Goal: Obtain resource: Obtain resource

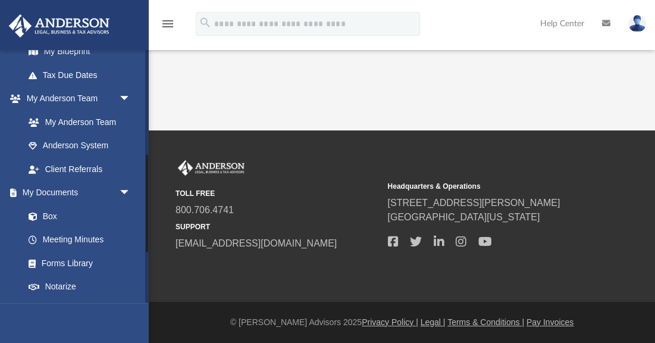
scroll to position [278, 0]
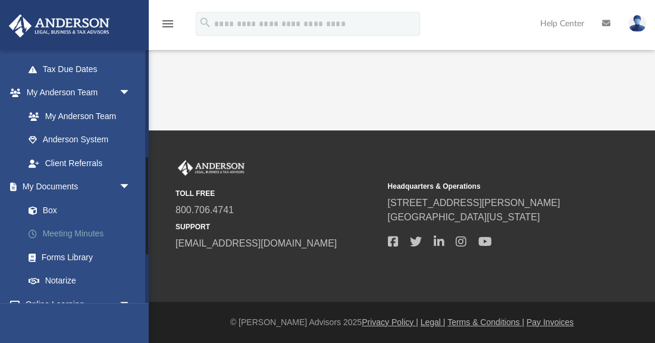
click at [65, 228] on link "Meeting Minutes" at bounding box center [83, 234] width 132 height 24
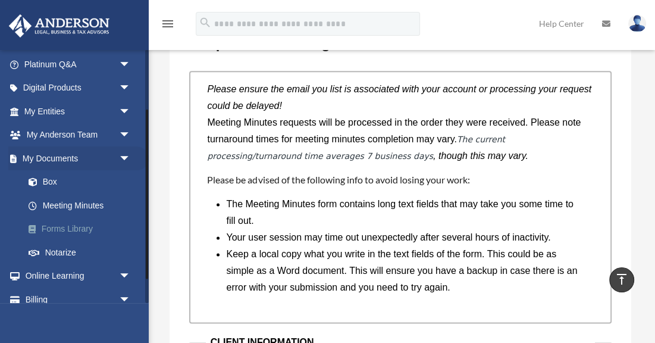
scroll to position [111, 0]
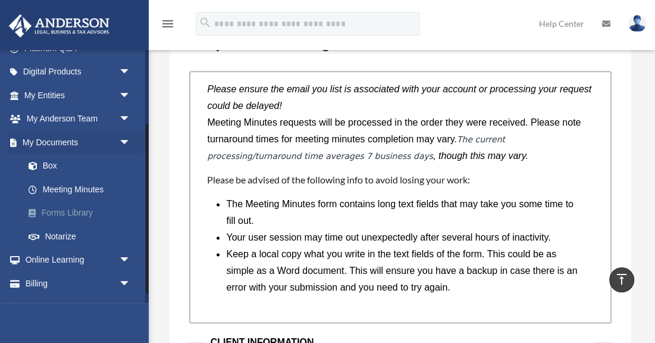
click at [76, 208] on link "Forms Library" at bounding box center [83, 213] width 132 height 24
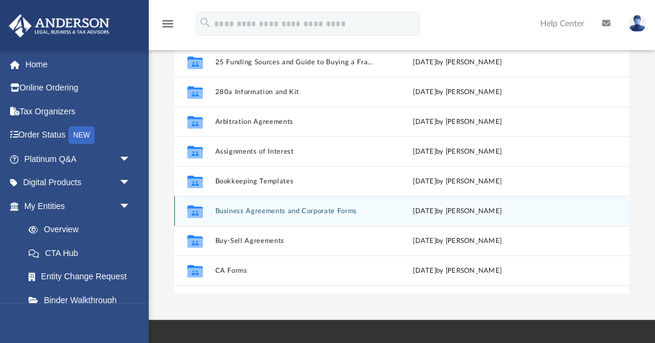
scroll to position [108, 0]
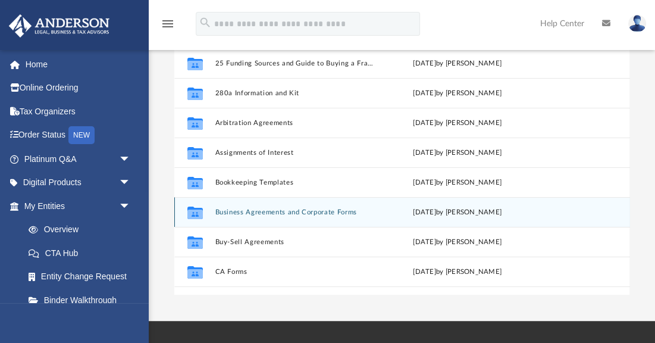
click at [249, 209] on button "Business Agreements and Corporate Forms" at bounding box center [294, 212] width 158 height 8
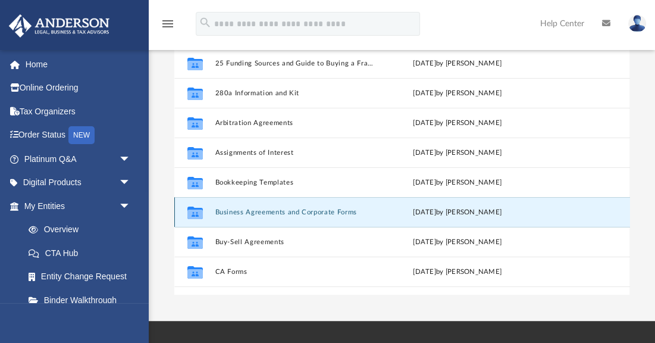
click at [240, 211] on button "Business Agreements and Corporate Forms" at bounding box center [294, 212] width 158 height 8
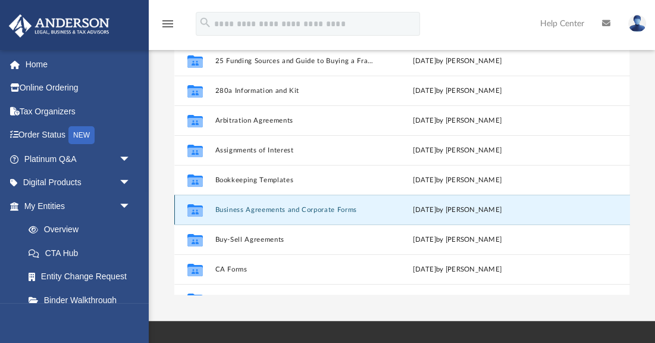
click at [240, 206] on button "Business Agreements and Corporate Forms" at bounding box center [294, 209] width 158 height 8
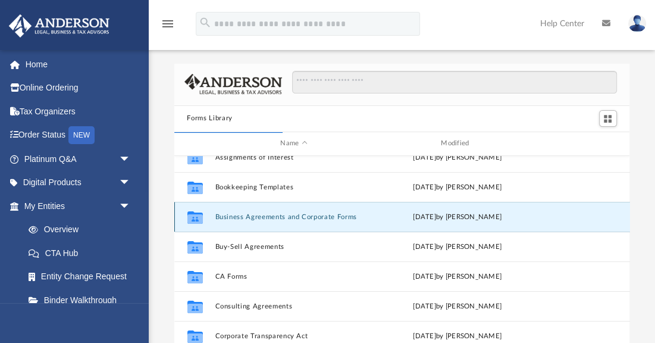
scroll to position [81, 0]
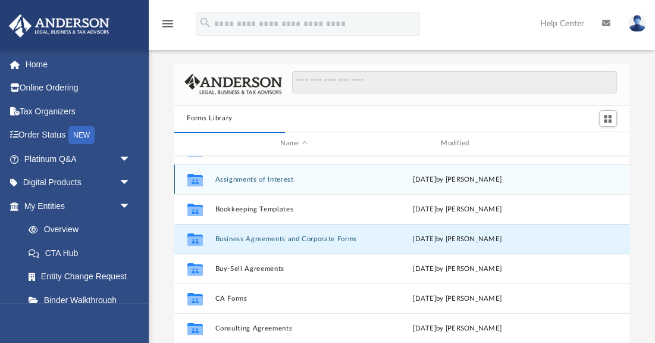
click at [251, 176] on button "Assignments of Interest" at bounding box center [294, 179] width 158 height 8
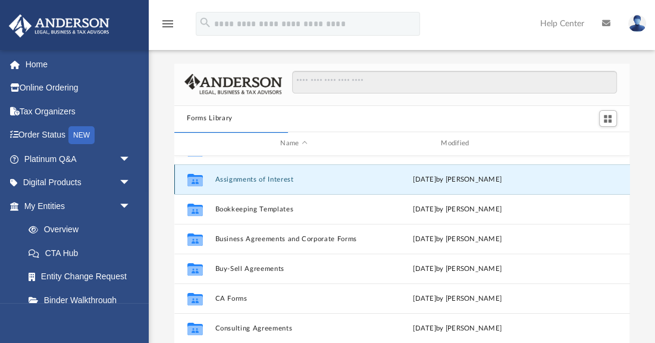
click at [251, 176] on button "Assignments of Interest" at bounding box center [294, 179] width 158 height 8
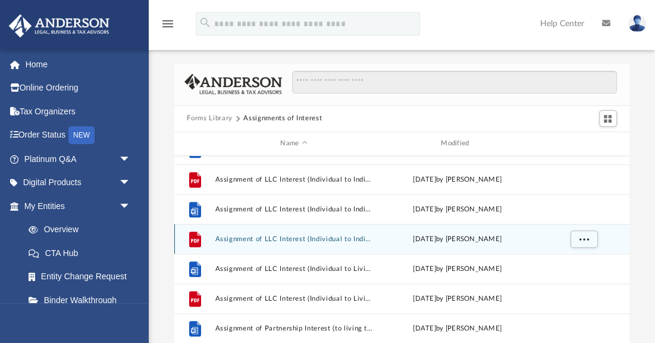
scroll to position [438, 0]
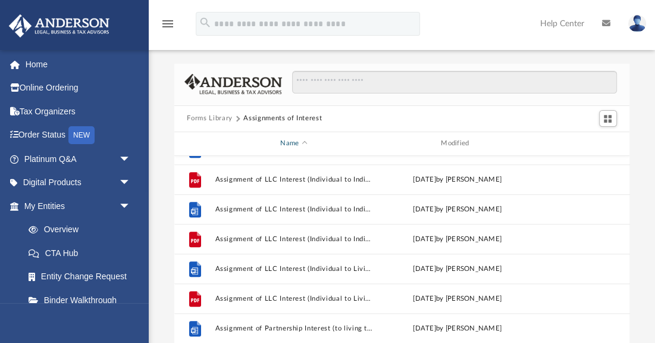
click at [363, 148] on div "Name" at bounding box center [293, 143] width 158 height 11
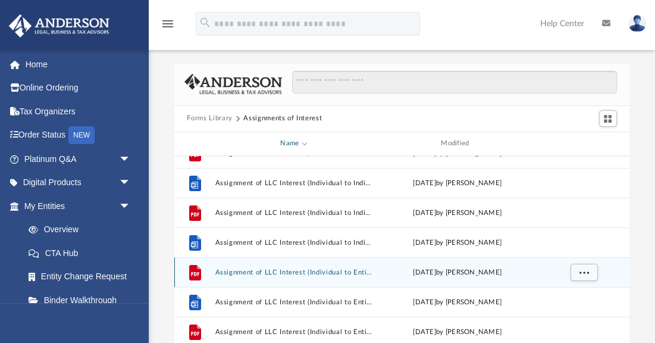
scroll to position [182, 0]
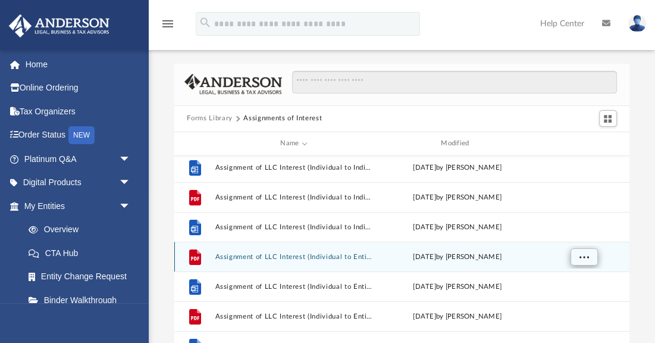
click at [579, 259] on span "More options" at bounding box center [584, 256] width 10 height 7
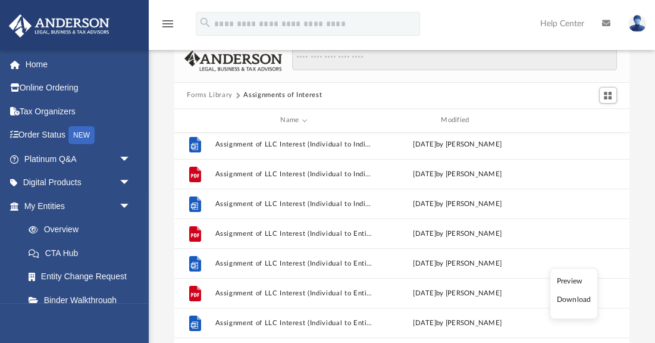
scroll to position [26, 0]
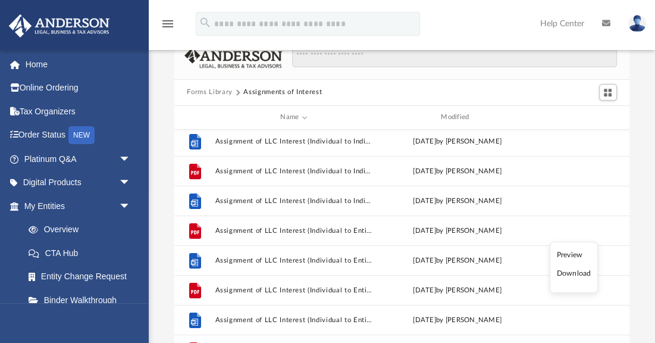
click at [572, 276] on li "Download" at bounding box center [574, 273] width 35 height 12
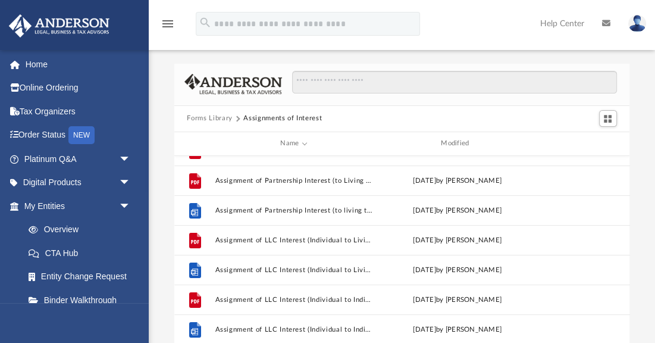
scroll to position [0, 0]
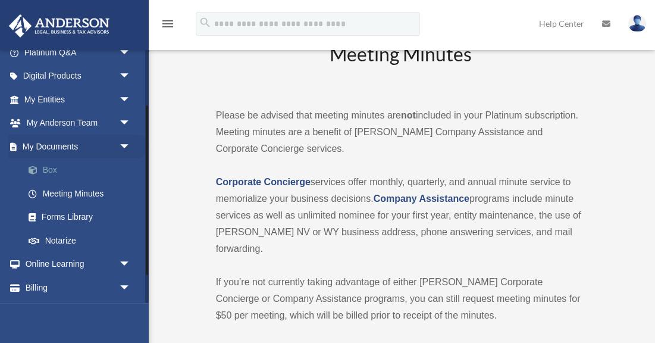
scroll to position [120, 0]
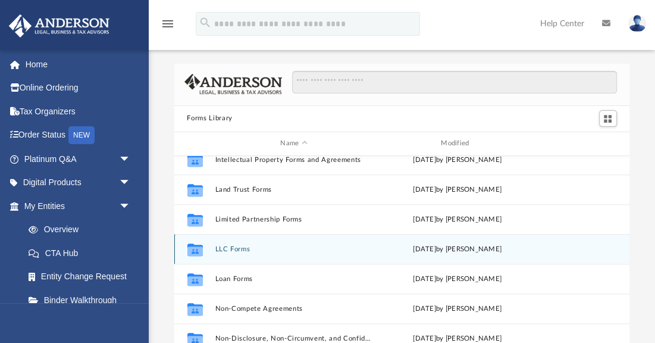
scroll to position [507, 0]
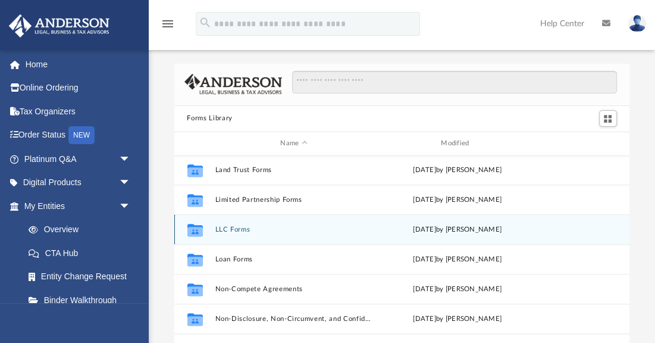
click at [231, 228] on button "LLC Forms" at bounding box center [294, 229] width 158 height 8
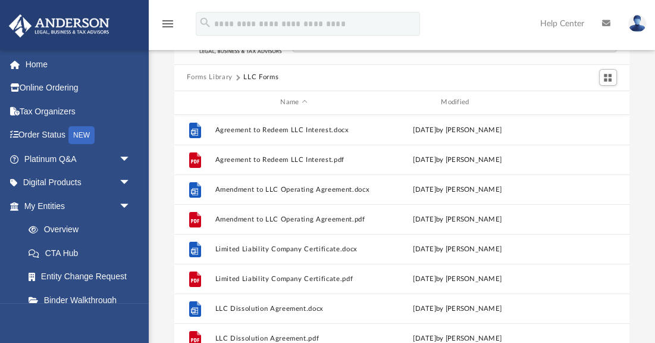
scroll to position [0, 0]
click at [224, 76] on button "Forms Library" at bounding box center [209, 77] width 45 height 11
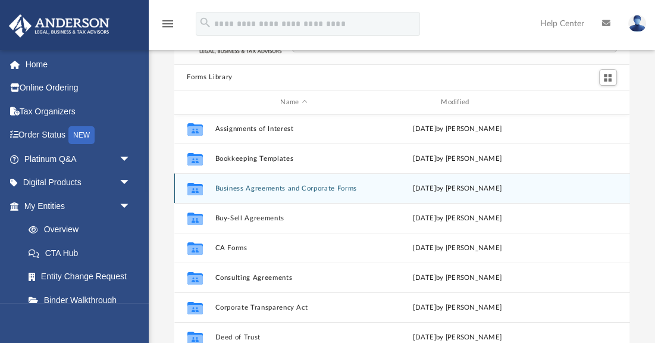
scroll to position [93, 0]
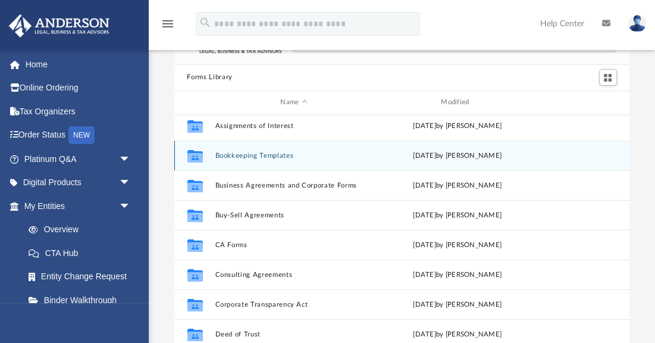
click at [262, 153] on button "Bookkeeping Templates" at bounding box center [294, 155] width 158 height 8
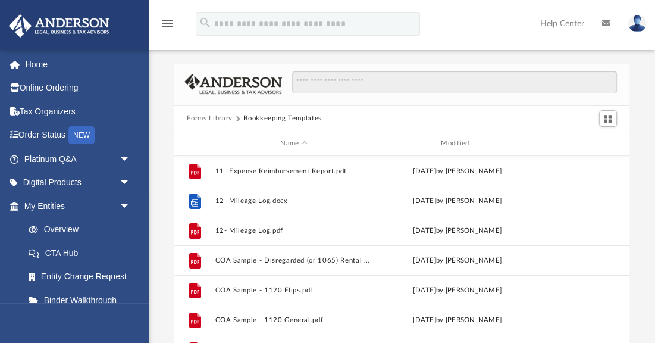
scroll to position [0, 0]
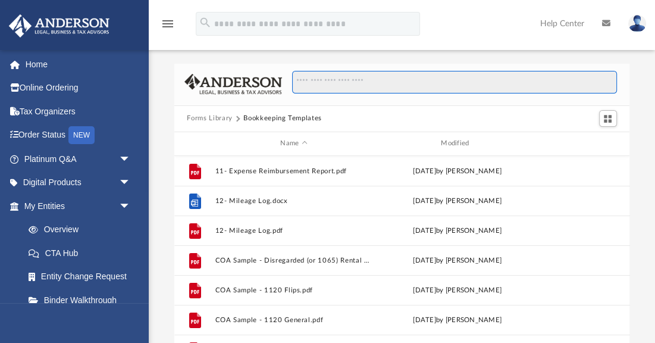
click at [311, 87] on input "Search files and folders" at bounding box center [454, 82] width 324 height 23
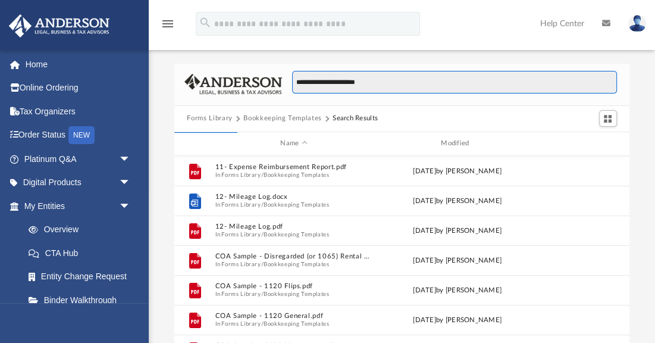
type input "**********"
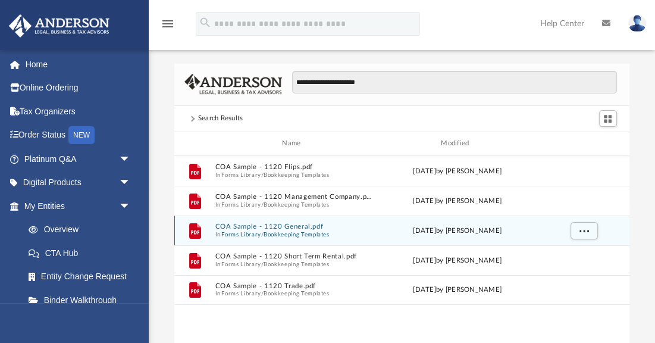
click at [281, 226] on button "COA Sample - 1120 General.pdf" at bounding box center [294, 227] width 158 height 8
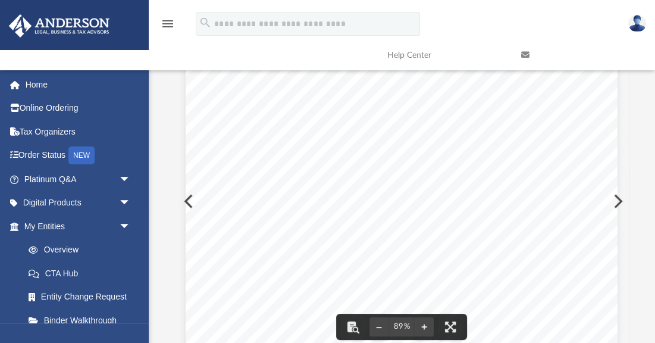
scroll to position [42, 0]
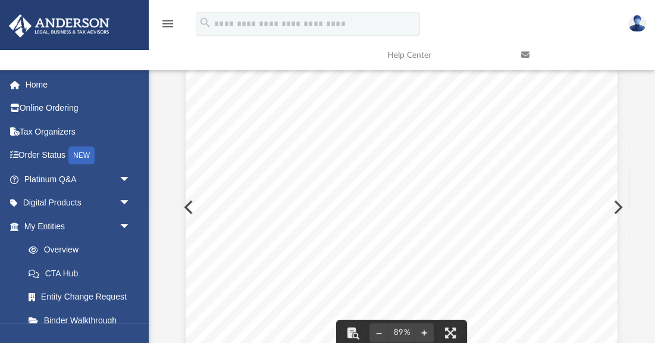
click at [186, 210] on div "Chart of Accounts (Sample) 1120 General 1 Account Name QBD Type QBO Type QBO De…" at bounding box center [402, 341] width 432 height 559
click at [188, 204] on div "Chart of Accounts (Sample) 1120 General 1 Account Name QBD Type QBO Type QBO De…" at bounding box center [402, 341] width 432 height 559
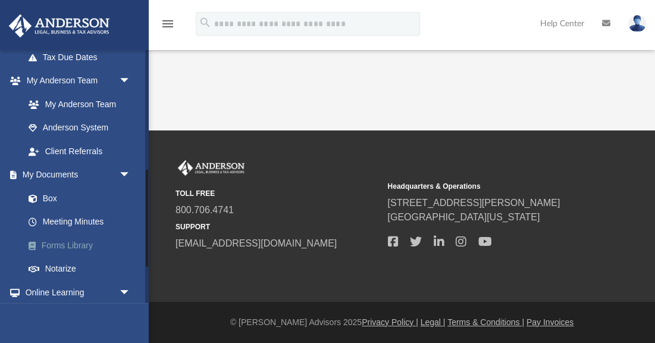
scroll to position [326, 0]
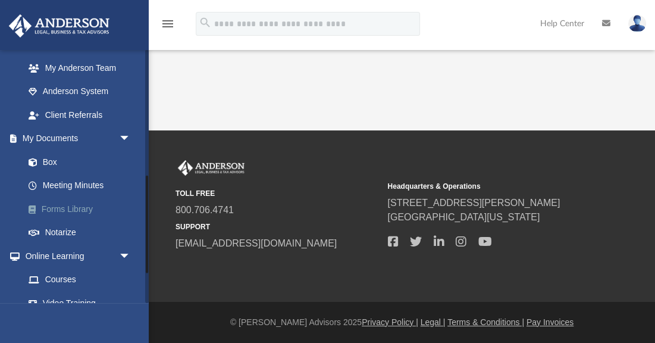
click at [77, 209] on link "Forms Library" at bounding box center [83, 209] width 132 height 24
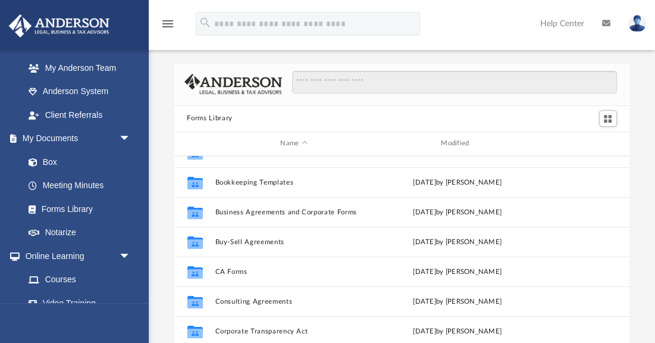
scroll to position [129, 0]
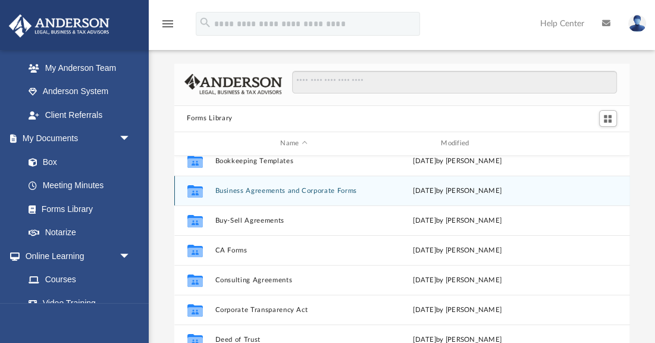
click at [256, 189] on button "Business Agreements and Corporate Forms" at bounding box center [294, 190] width 158 height 8
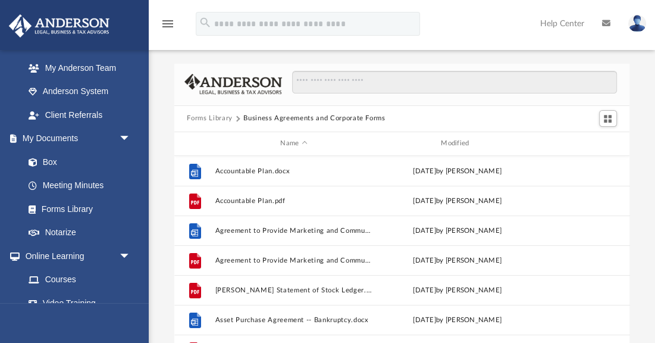
scroll to position [0, 0]
click at [214, 119] on button "Forms Library" at bounding box center [209, 118] width 45 height 11
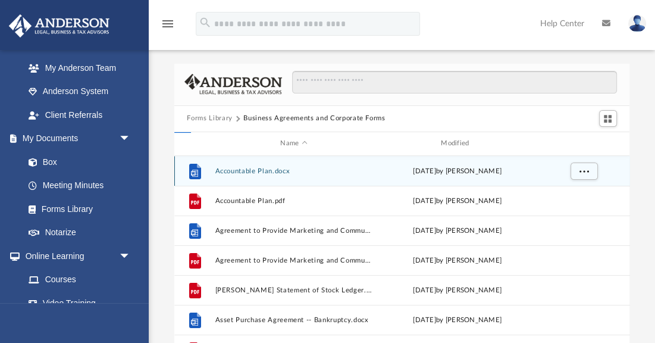
scroll to position [271, 456]
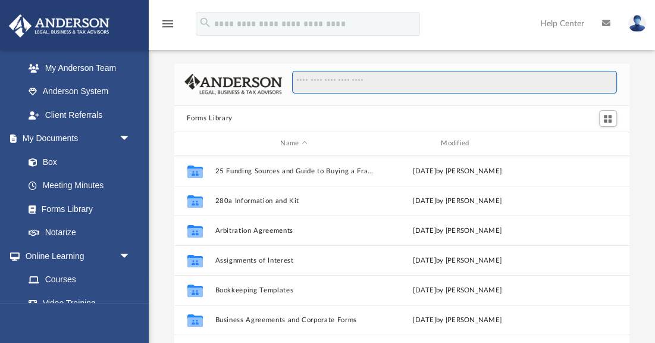
click at [324, 82] on input "Search files and folders" at bounding box center [454, 82] width 324 height 23
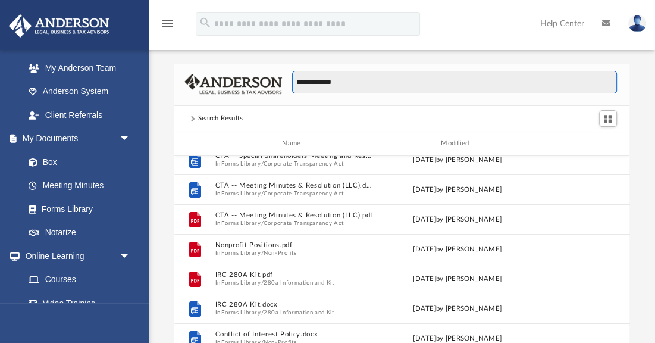
scroll to position [20, 0]
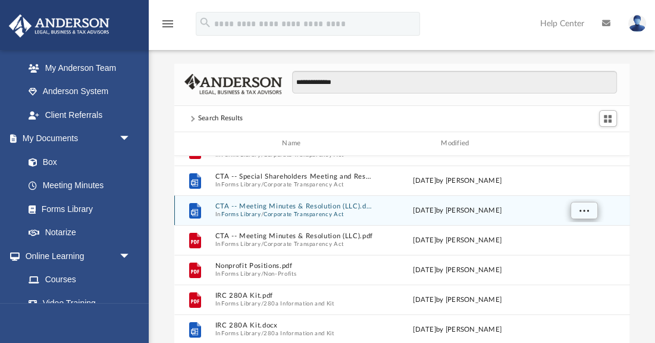
click at [581, 212] on span "More options" at bounding box center [584, 209] width 10 height 7
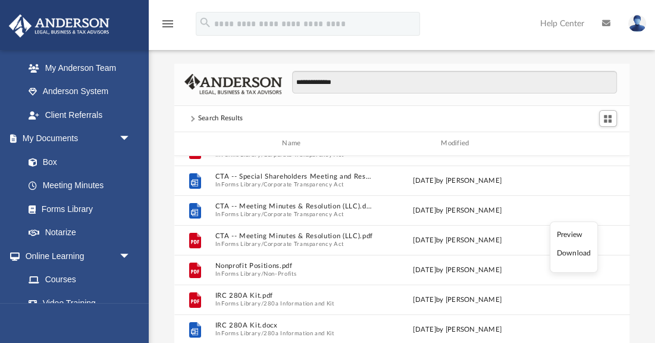
click at [581, 252] on li "Download" at bounding box center [573, 253] width 35 height 12
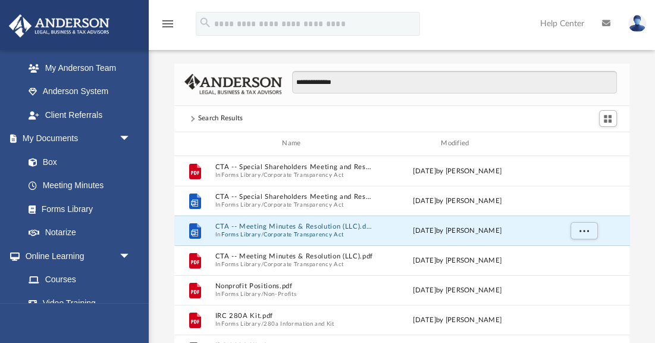
scroll to position [0, 0]
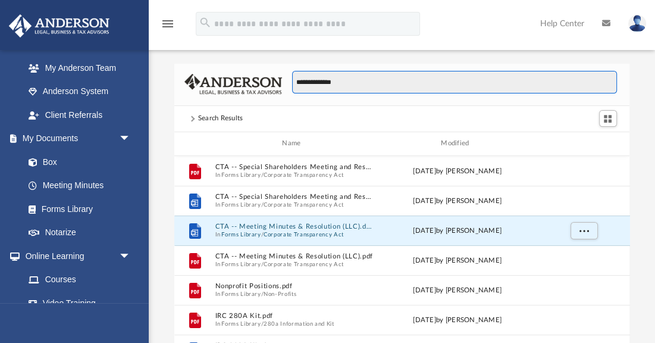
click at [296, 84] on input "**********" at bounding box center [454, 82] width 324 height 23
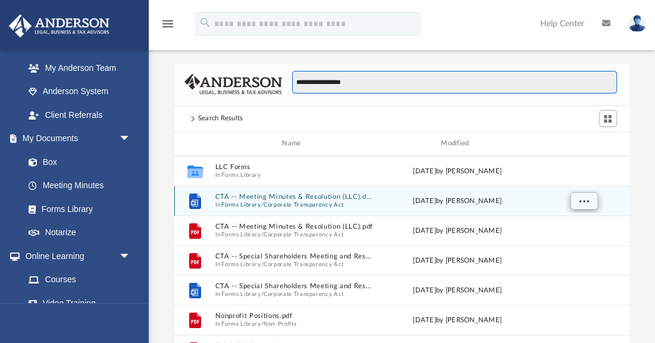
type input "**********"
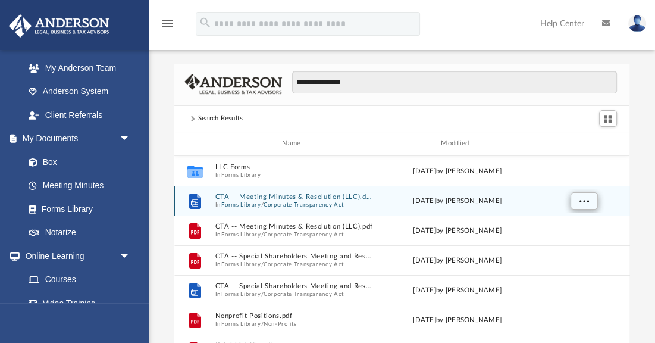
click at [584, 197] on span "More options" at bounding box center [584, 200] width 10 height 7
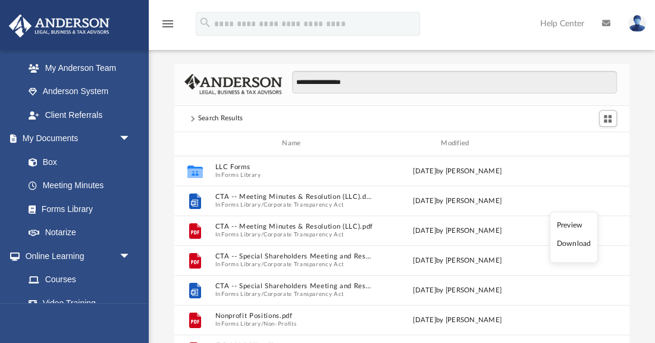
click at [646, 168] on div "**********" at bounding box center [402, 233] width 506 height 339
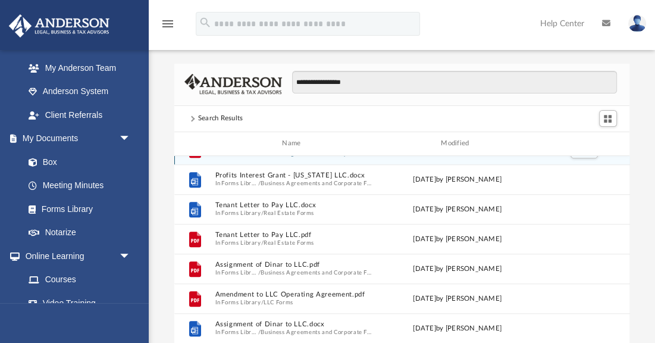
scroll to position [438, 0]
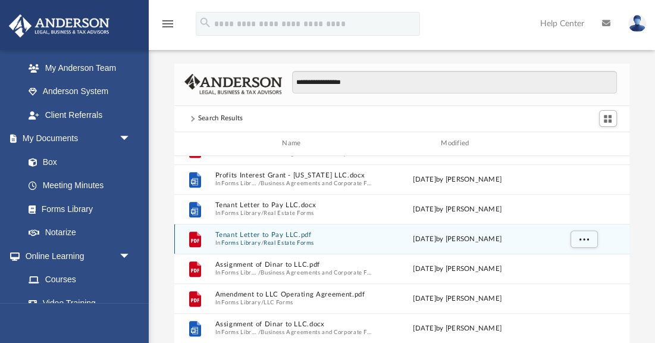
click at [231, 236] on button "Tenant Letter to Pay LLC.pdf" at bounding box center [294, 235] width 158 height 8
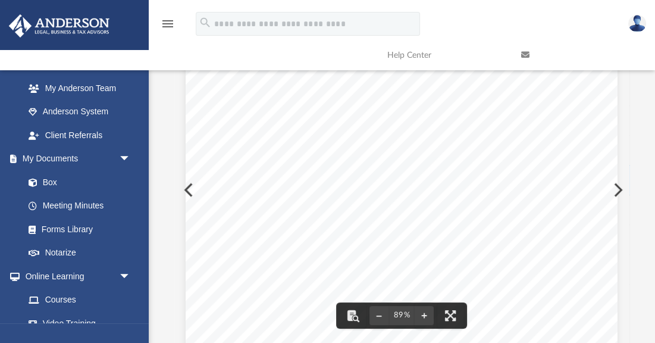
scroll to position [0, 0]
click at [192, 190] on div ", 20 Re: New Owner Dear ; This letter is to inform you that ownership of the pr…" at bounding box center [402, 324] width 432 height 559
click at [189, 190] on div ", 20 Re: New Owner Dear ; This letter is to inform you that ownership of the pr…" at bounding box center [402, 324] width 432 height 559
